Goal: Find specific page/section: Find specific page/section

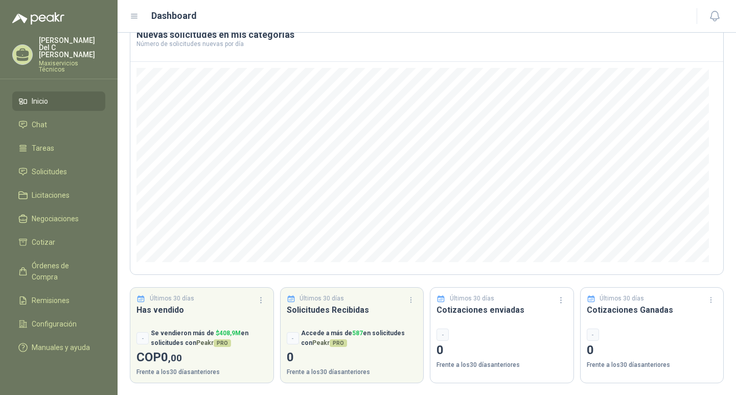
scroll to position [65, 0]
click at [45, 166] on span "Solicitudes" at bounding box center [49, 171] width 35 height 11
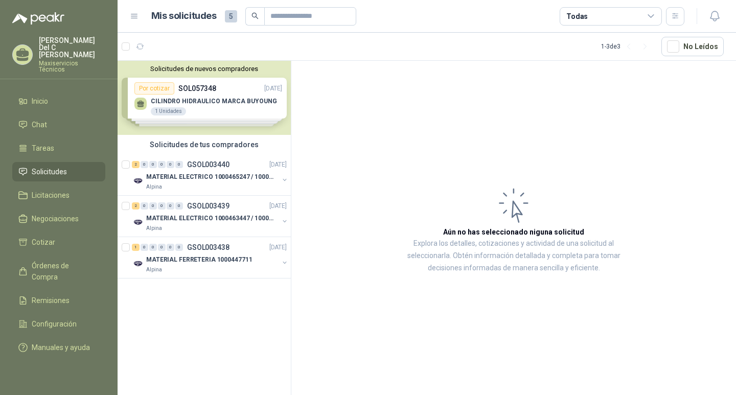
click at [216, 99] on div "Solicitudes de nuevos compradores Por cotizar SOL057348 [DATE] CILINDRO HIDRAUL…" at bounding box center [204, 98] width 173 height 74
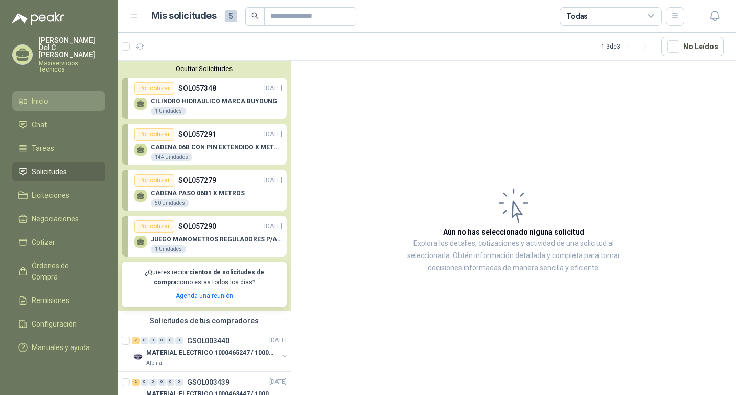
click at [48, 96] on span "Inicio" at bounding box center [40, 101] width 16 height 11
